Goal: Complete application form

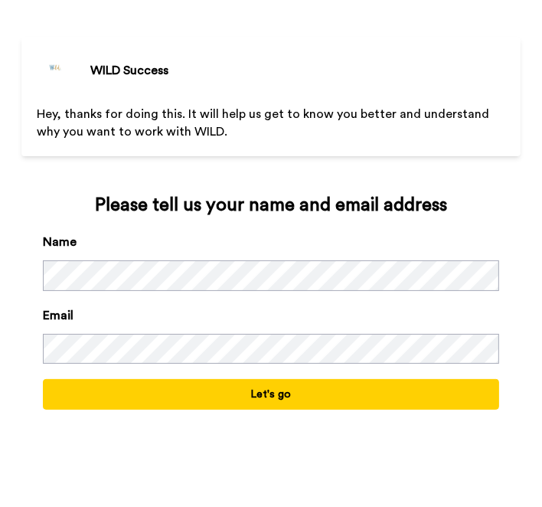
click at [380, 234] on div "Name" at bounding box center [270, 262] width 455 height 58
click at [398, 114] on span "Hey, thanks for doing this. It will help us get to know you better and understa…" at bounding box center [264, 123] width 455 height 30
click at [295, 122] on p "Hey, thanks for doing this. It will help us get to know you better and understa…" at bounding box center [271, 123] width 468 height 35
click at [349, 116] on span "Hey, thanks for doing this. It will help us get to know you better and understa…" at bounding box center [264, 123] width 455 height 30
click at [110, 110] on span "Hey, thanks for doing this. It will help us get to know you better and understa…" at bounding box center [264, 123] width 455 height 30
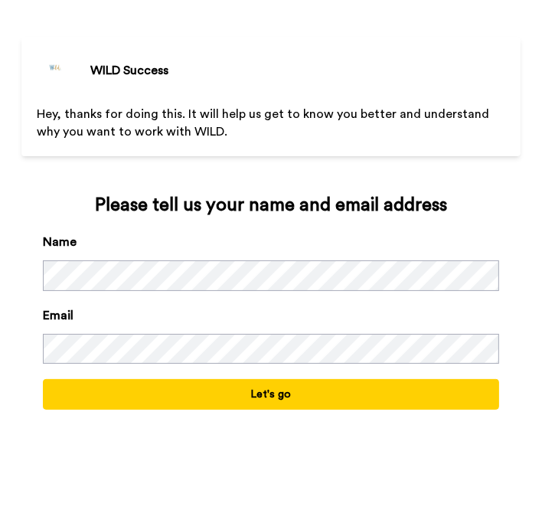
click at [258, 123] on p "Hey, thanks for doing this. It will help us get to know you better and understa…" at bounding box center [271, 123] width 468 height 35
